Goal: Check status: Check status

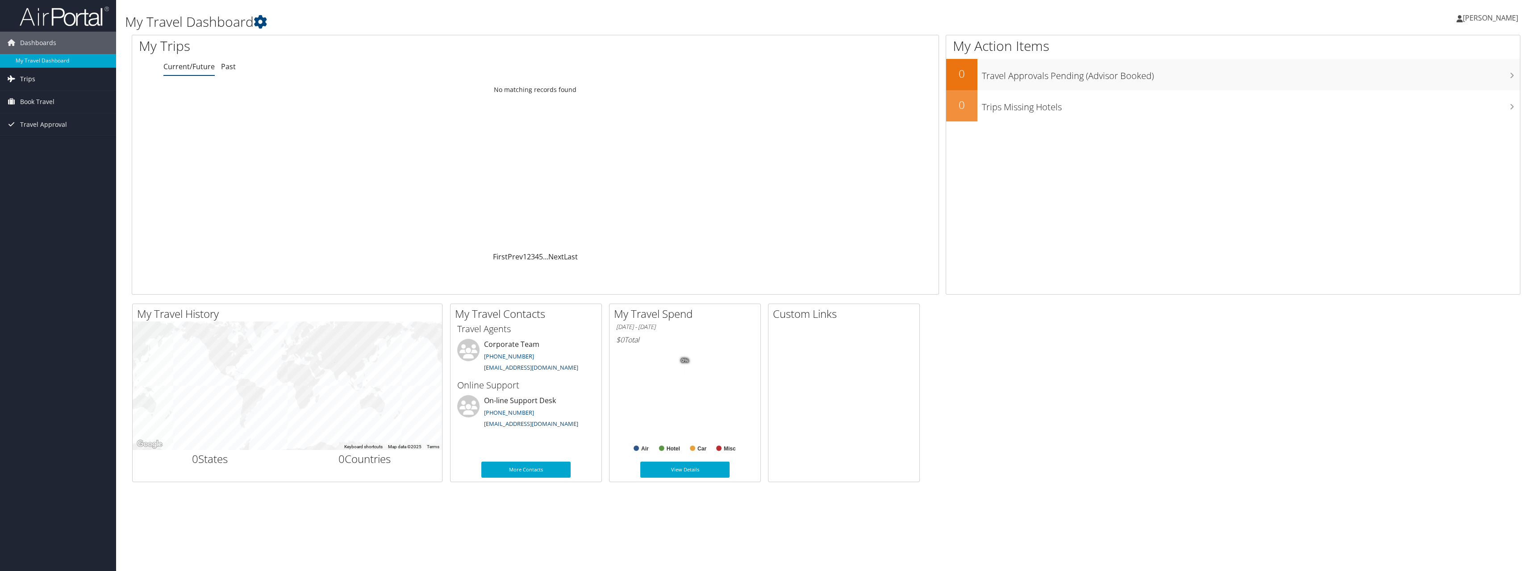
click at [35, 76] on link "Trips" at bounding box center [58, 79] width 116 height 22
click at [43, 97] on link "Current/Future Trips" at bounding box center [58, 96] width 116 height 13
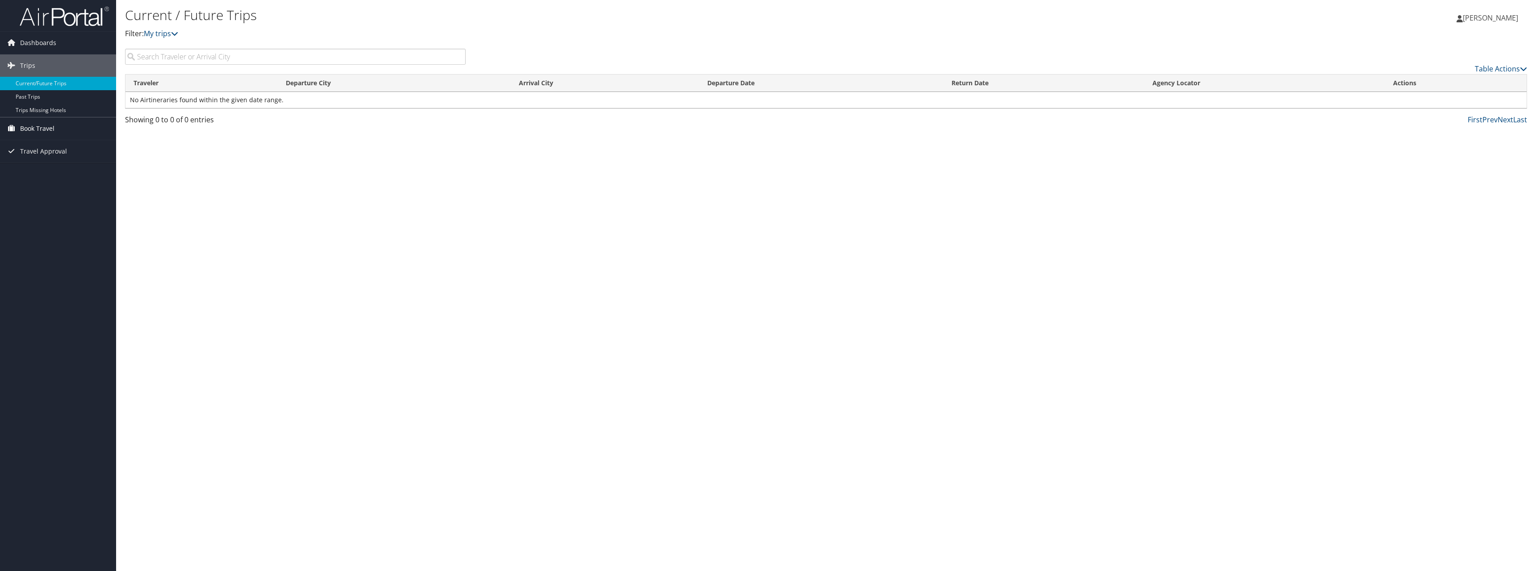
click at [23, 129] on span "Book Travel" at bounding box center [37, 128] width 34 height 22
click at [85, 172] on link "Book/Manage Online Trips" at bounding box center [58, 173] width 116 height 13
click at [86, 158] on link "Approval Request (Beta)" at bounding box center [58, 159] width 116 height 13
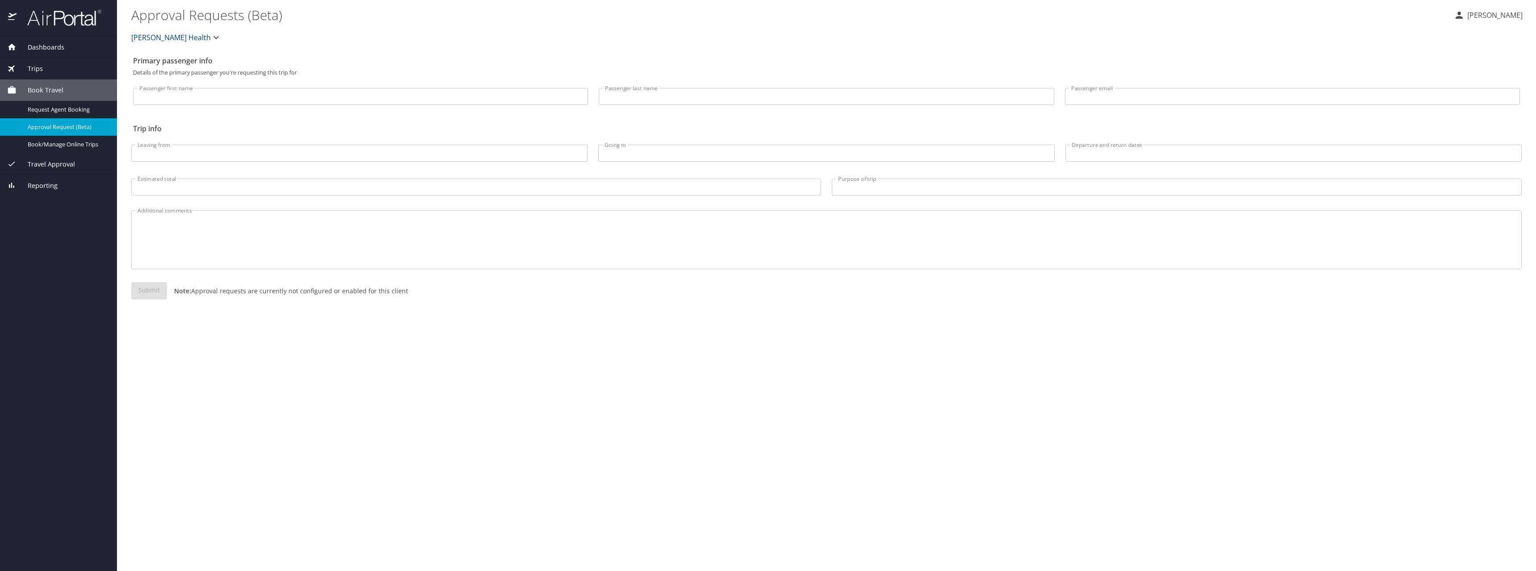
click at [61, 167] on span "Travel Approval" at bounding box center [46, 164] width 58 height 10
click at [87, 133] on span "Pending Trip Approvals" at bounding box center [67, 131] width 79 height 8
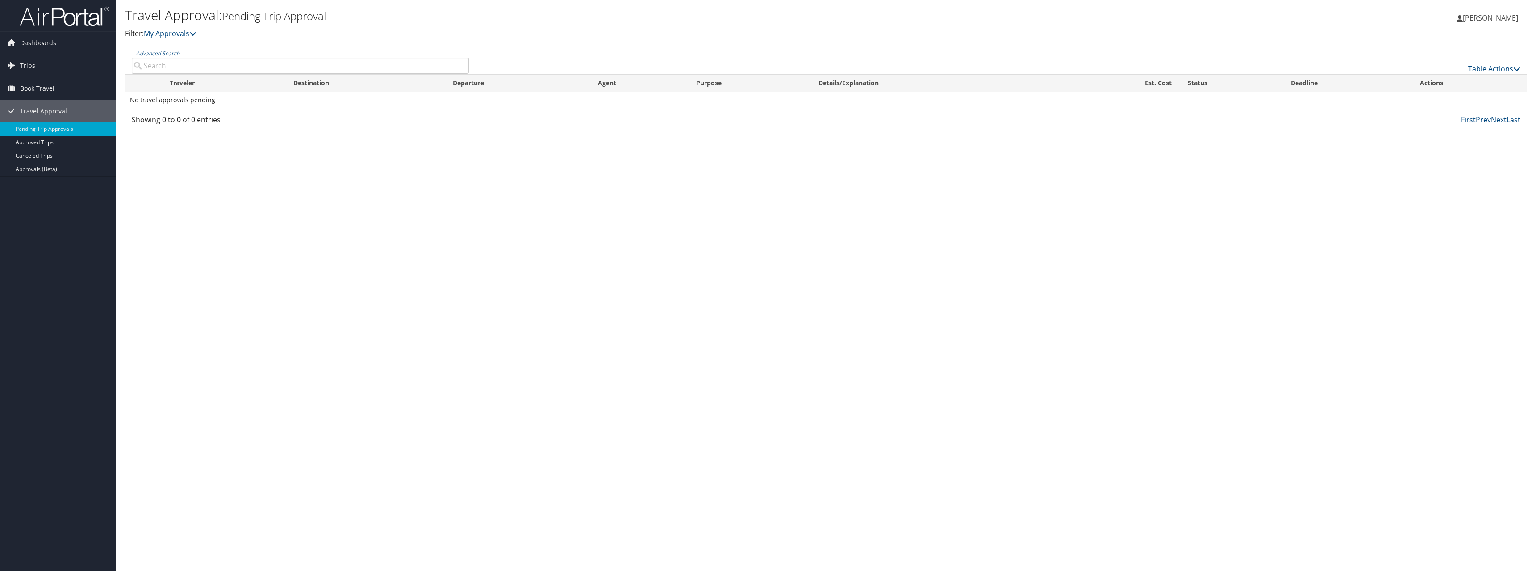
click at [192, 98] on td "No travel approvals pending" at bounding box center [825, 100] width 1401 height 16
click at [43, 90] on span "Book Travel" at bounding box center [37, 88] width 34 height 22
click at [55, 135] on link "Book/Manage Online Trips" at bounding box center [58, 132] width 116 height 13
